Goal: Task Accomplishment & Management: Use online tool/utility

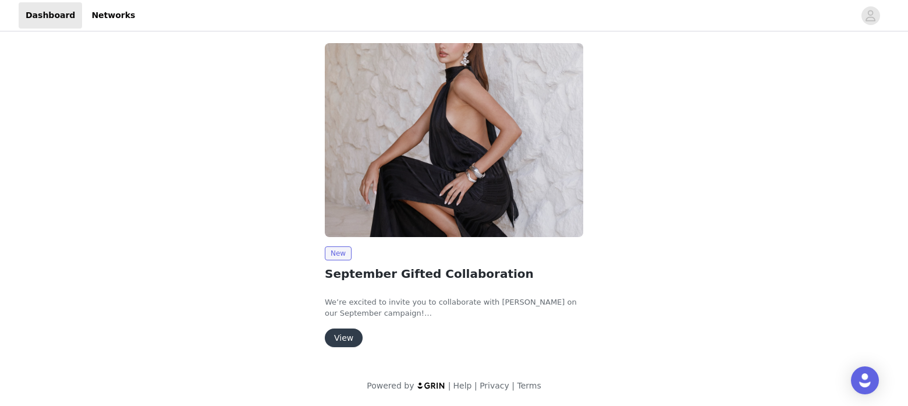
scroll to position [88, 0]
click at [330, 332] on button "View" at bounding box center [344, 337] width 38 height 19
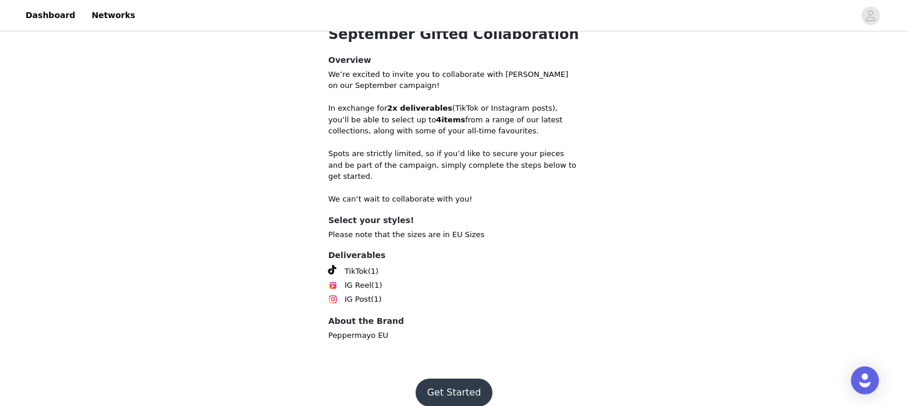
scroll to position [357, 0]
click at [470, 382] on button "Get Started" at bounding box center [454, 393] width 77 height 28
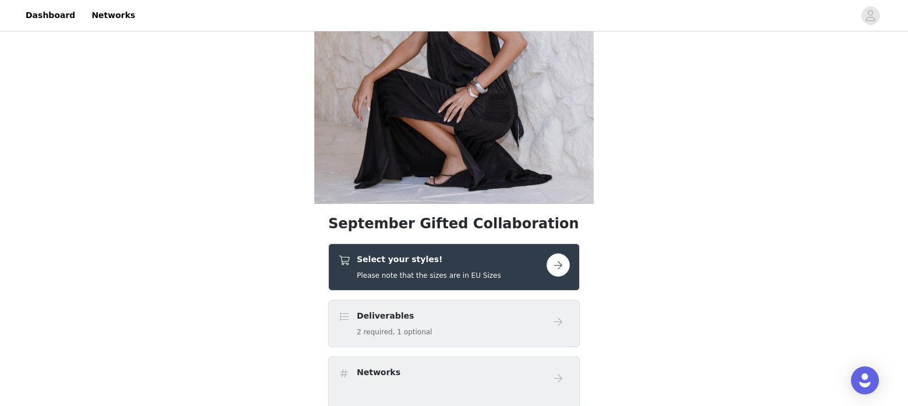
scroll to position [172, 0]
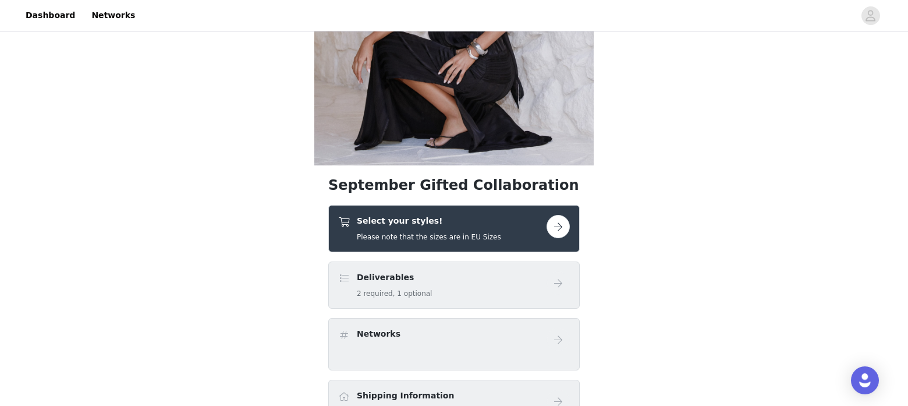
click at [551, 232] on button "button" at bounding box center [557, 226] width 23 height 23
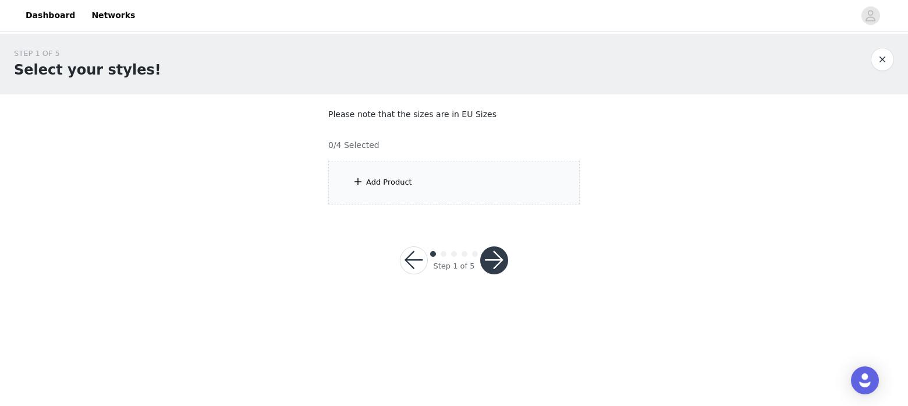
click at [509, 250] on div "Step 1 of 5" at bounding box center [454, 260] width 136 height 56
click at [381, 182] on div "Add Product" at bounding box center [389, 182] width 46 height 12
